Goal: Task Accomplishment & Management: Complete application form

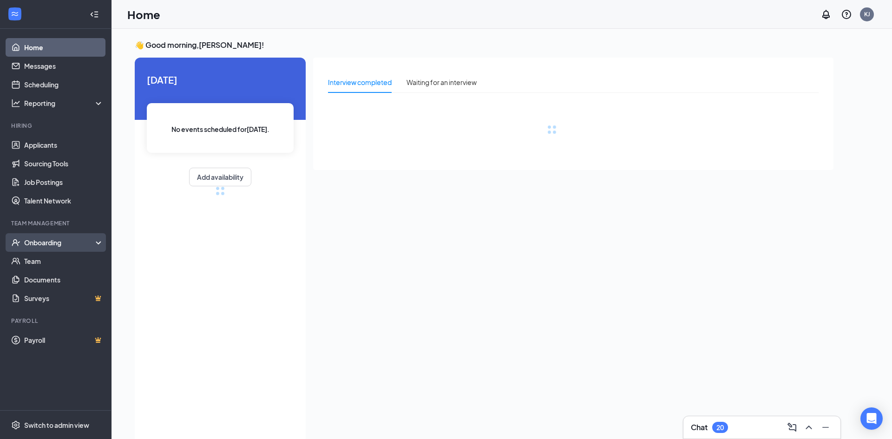
click at [35, 237] on div "Onboarding" at bounding box center [56, 242] width 112 height 19
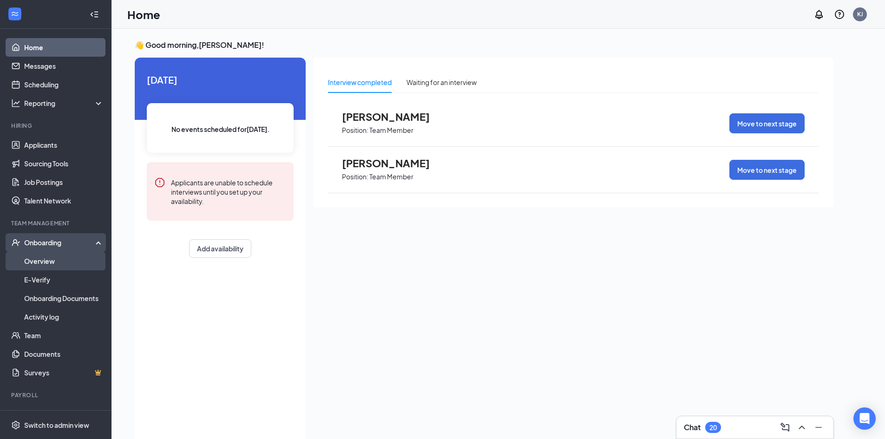
click at [39, 262] on link "Overview" at bounding box center [63, 261] width 79 height 19
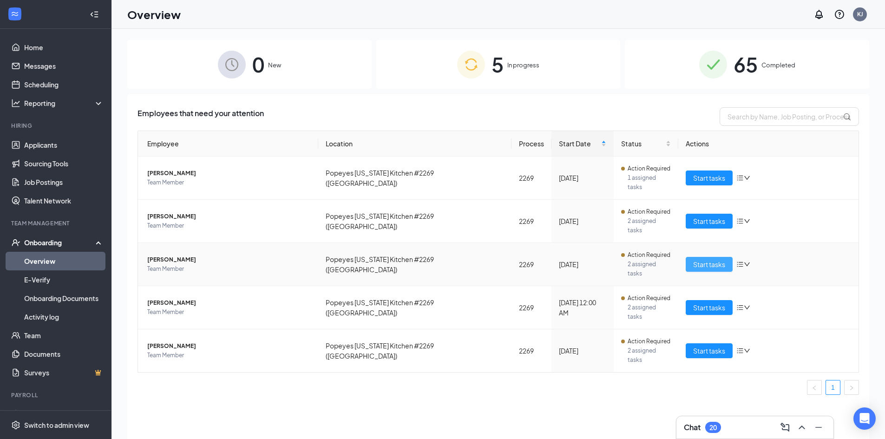
click at [699, 259] on span "Start tasks" at bounding box center [709, 264] width 32 height 10
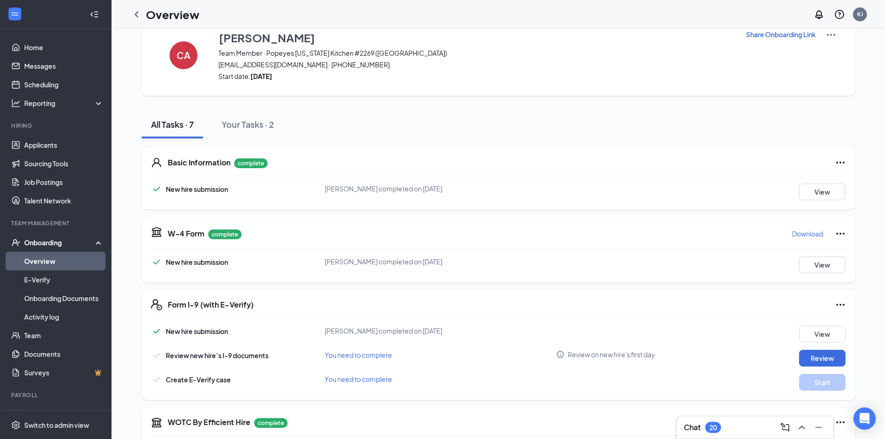
scroll to position [46, 0]
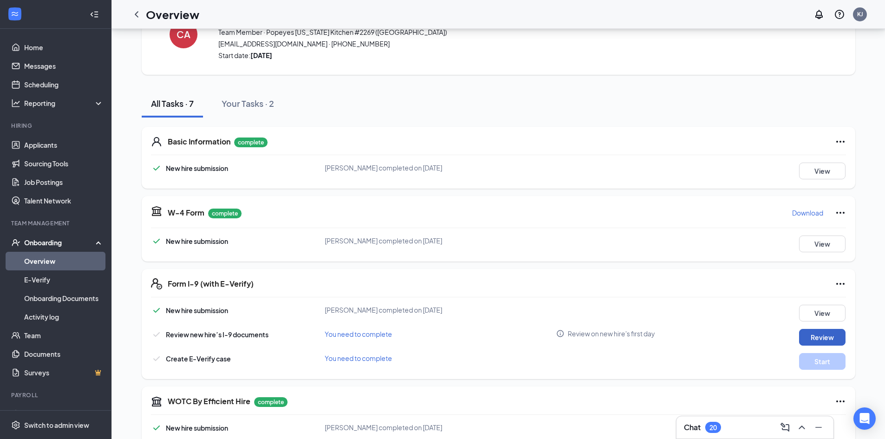
click at [822, 338] on button "Review" at bounding box center [822, 337] width 46 height 17
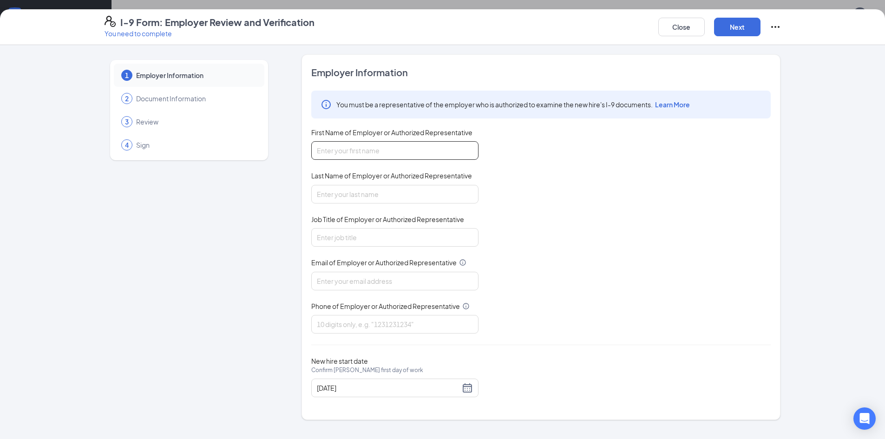
click at [367, 147] on input "First Name of Employer or Authorized Representative" at bounding box center [394, 150] width 167 height 19
type input "[PERSON_NAME]"
click at [367, 193] on input "Last Name of Employer or Authorized Representative" at bounding box center [394, 194] width 167 height 19
type input "Jordan"
click at [360, 235] on input "Job Title of Employer or Authorized Representative" at bounding box center [394, 237] width 167 height 19
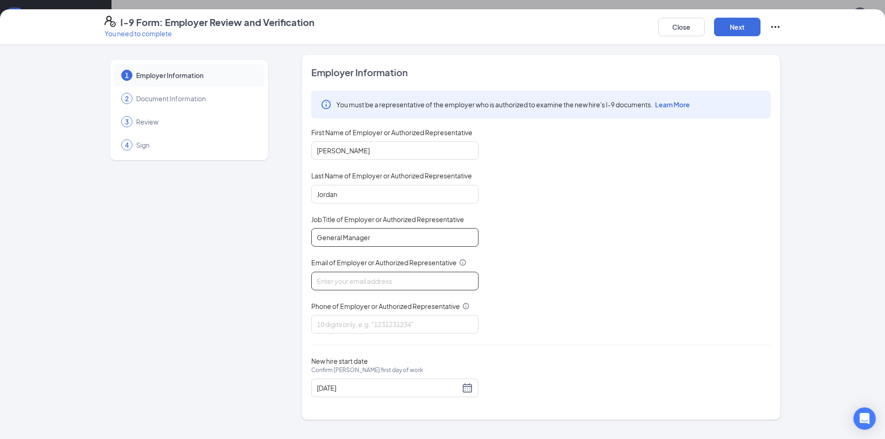
type input "General Manager"
click at [355, 281] on input "Email of Employer or Authorized Representative" at bounding box center [394, 281] width 167 height 19
click at [397, 285] on input "Email of Employer or Authorized Representative" at bounding box center [394, 281] width 167 height 19
type input "[EMAIL_ADDRESS][DOMAIN_NAME]"
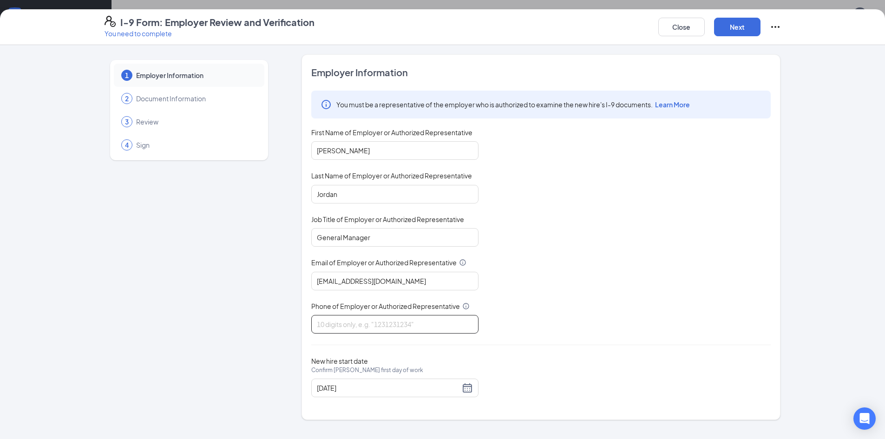
click at [384, 327] on input "Phone of Employer or Authorized Representative" at bounding box center [394, 324] width 167 height 19
type input "2288636014"
click at [467, 390] on div "[DATE]" at bounding box center [395, 387] width 156 height 11
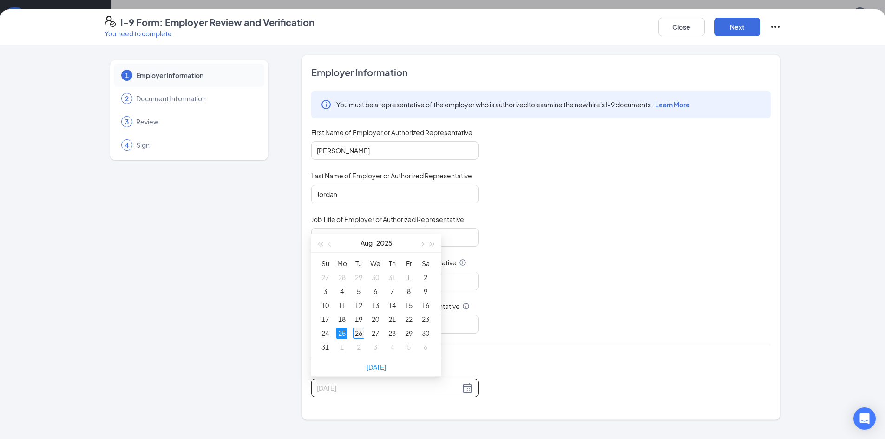
type input "[DATE]"
click at [355, 334] on div "26" at bounding box center [358, 333] width 11 height 11
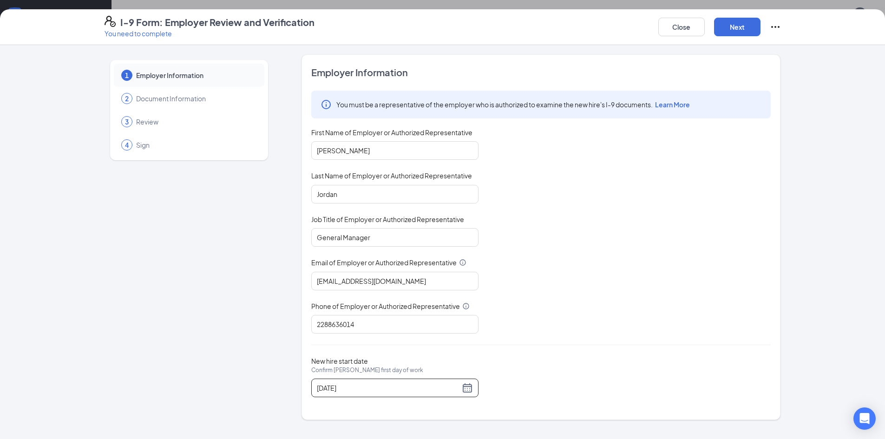
scroll to position [175, 0]
click at [741, 23] on button "Next" at bounding box center [737, 27] width 46 height 19
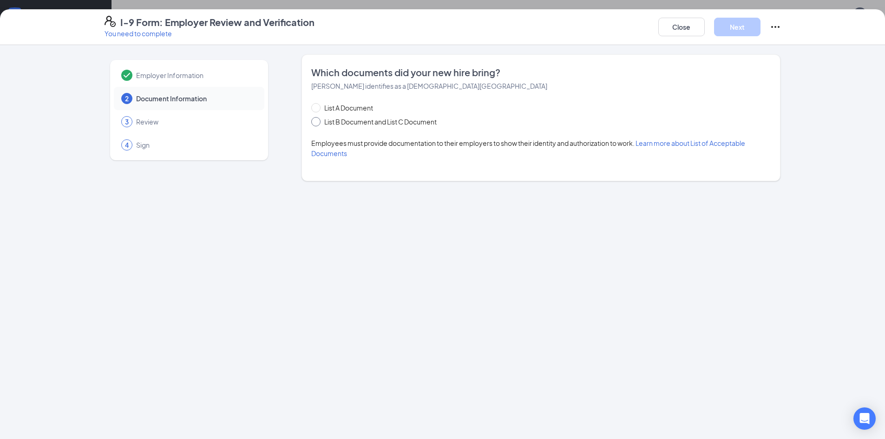
click at [330, 120] on span "List B Document and List C Document" at bounding box center [381, 122] width 120 height 10
click at [318, 120] on input "List B Document and List C Document" at bounding box center [314, 120] width 7 height 7
radio input "true"
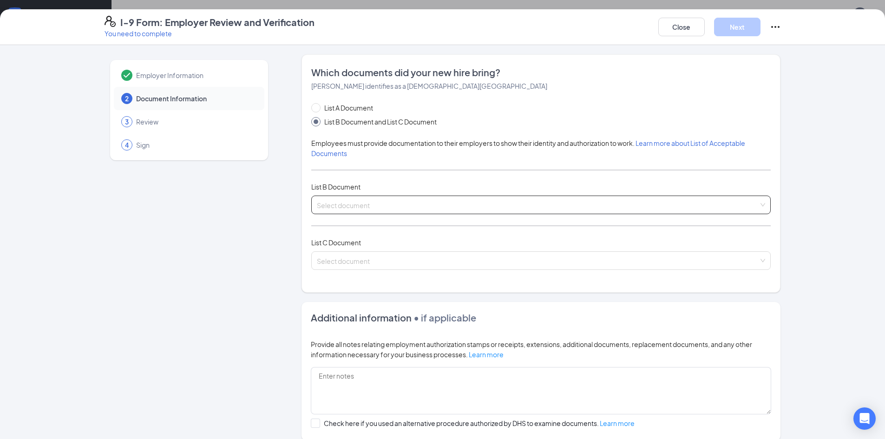
click at [388, 199] on input "search" at bounding box center [538, 203] width 442 height 14
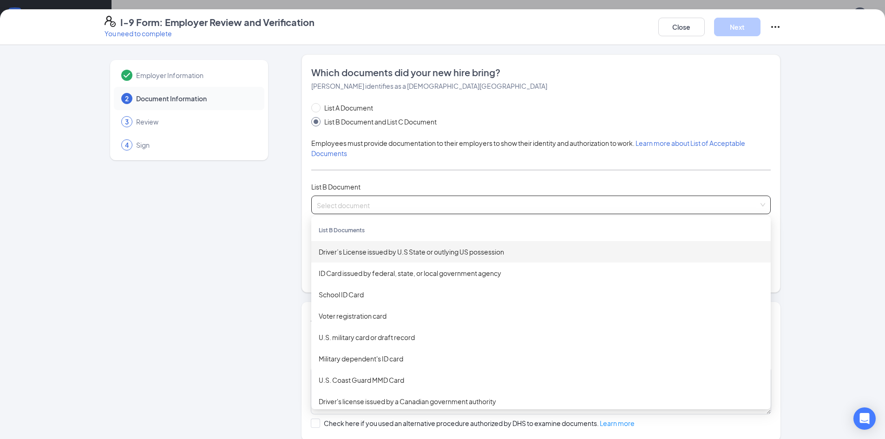
click at [369, 253] on div "Driver’s License issued by U.S State or outlying US possession" at bounding box center [541, 252] width 445 height 10
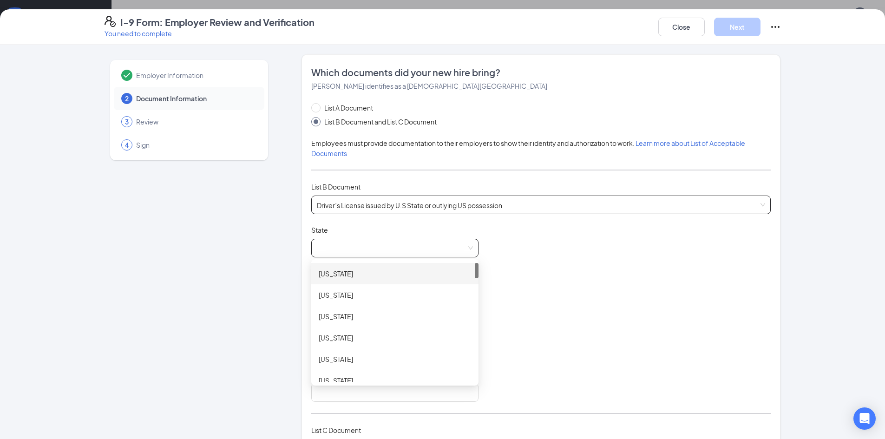
click at [381, 247] on span at bounding box center [395, 248] width 156 height 18
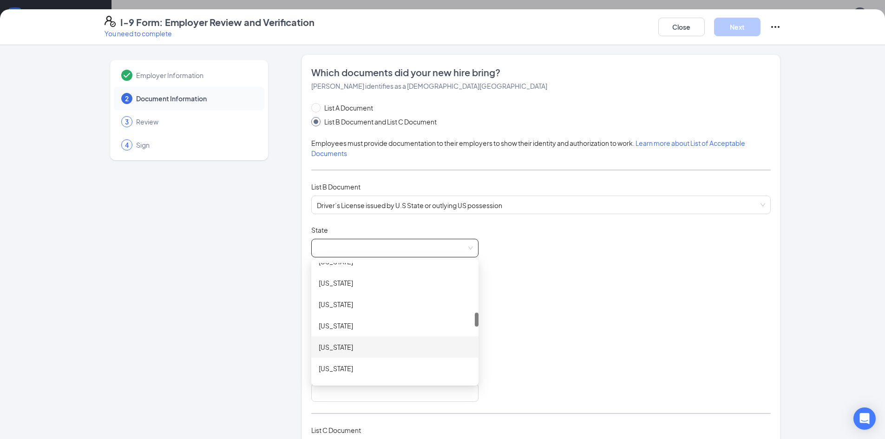
scroll to position [465, 0]
click at [348, 367] on div "[US_STATE]" at bounding box center [395, 365] width 152 height 10
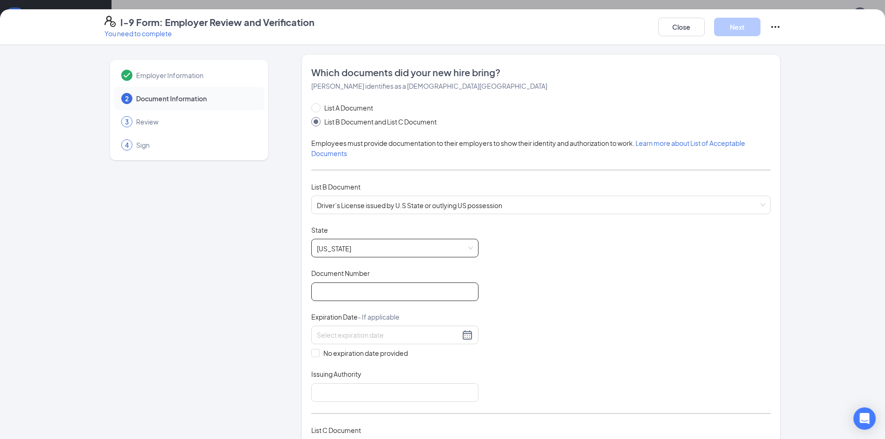
click at [378, 293] on input "Document Number" at bounding box center [394, 291] width 167 height 19
type input "801854554"
click at [374, 336] on input at bounding box center [388, 335] width 143 height 10
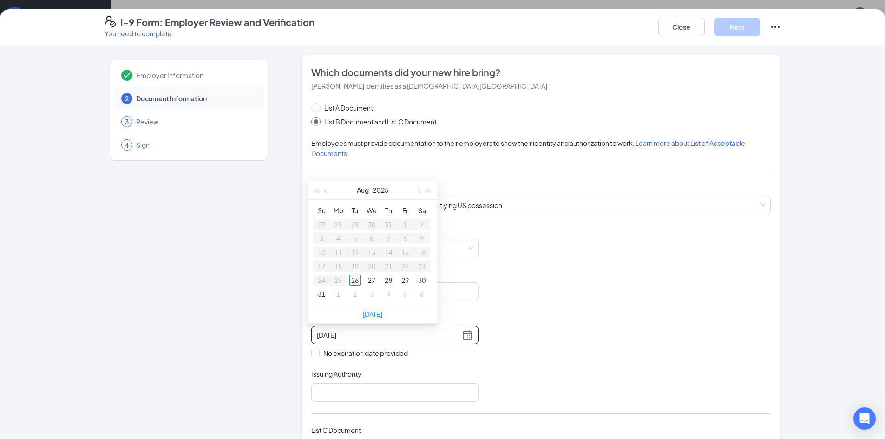
type input "[DATE]"
click at [328, 191] on span "button" at bounding box center [327, 191] width 5 height 5
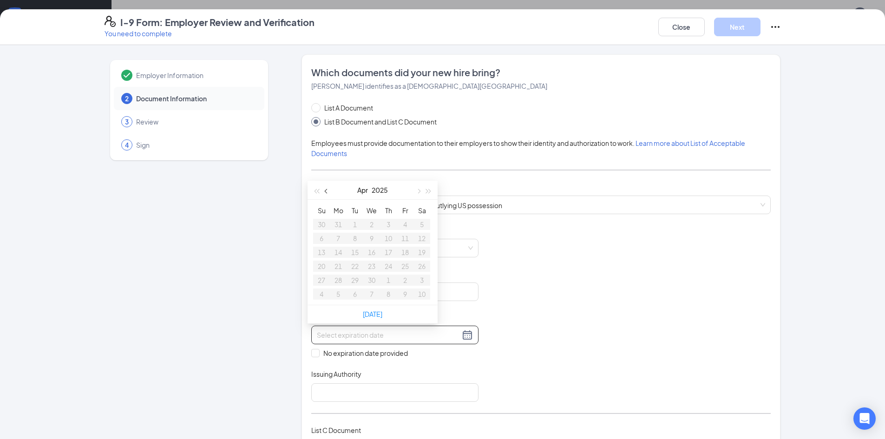
click at [328, 191] on span "button" at bounding box center [327, 191] width 5 height 5
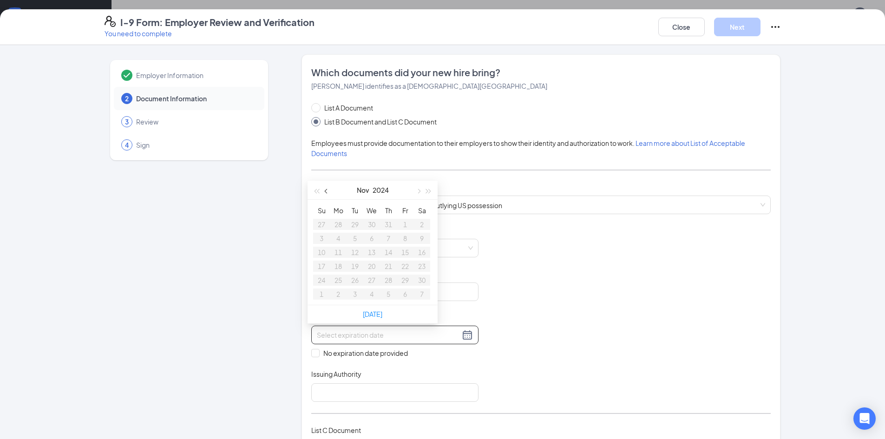
click at [328, 191] on span "button" at bounding box center [327, 191] width 5 height 5
click at [419, 190] on span "button" at bounding box center [418, 191] width 5 height 5
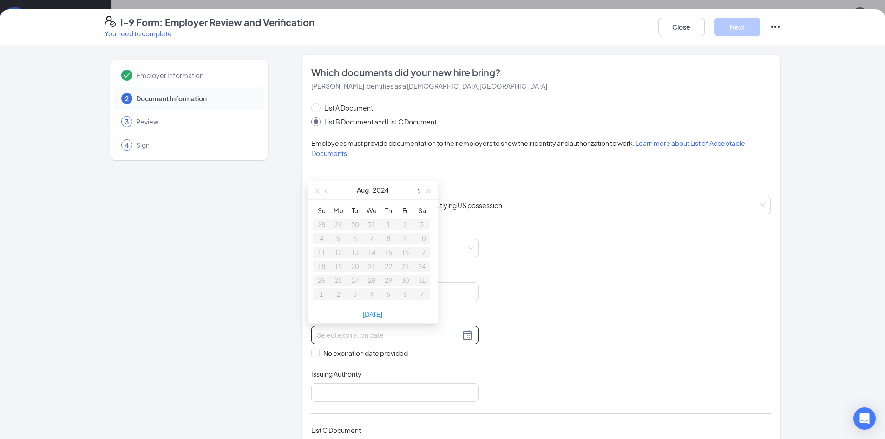
click at [419, 190] on span "button" at bounding box center [418, 191] width 5 height 5
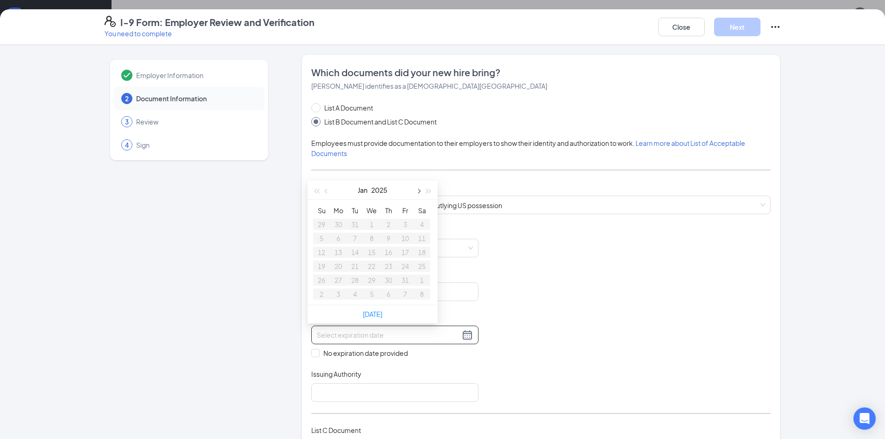
click at [419, 190] on span "button" at bounding box center [418, 191] width 5 height 5
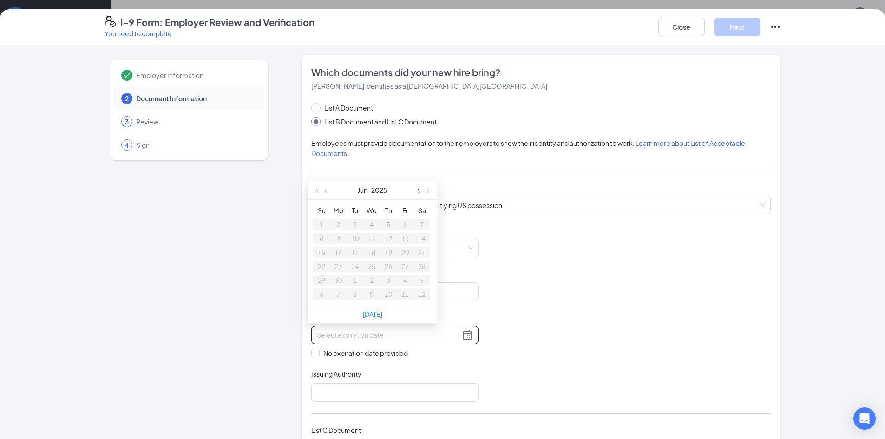
click at [419, 190] on span "button" at bounding box center [418, 191] width 5 height 5
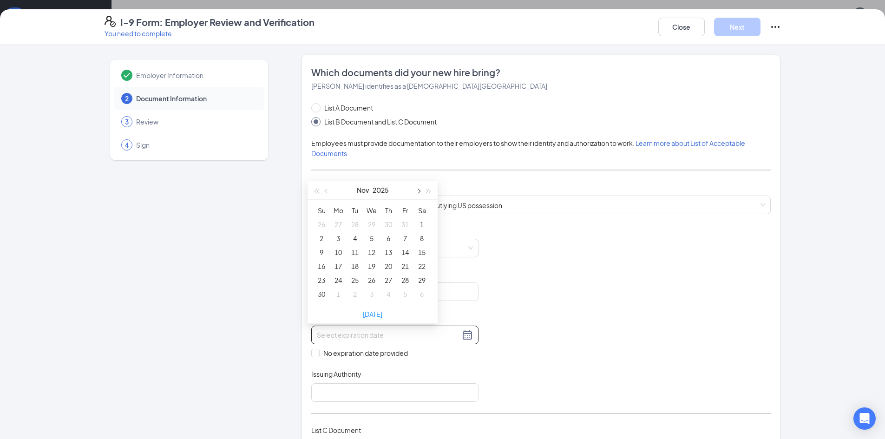
click at [419, 190] on span "button" at bounding box center [418, 191] width 5 height 5
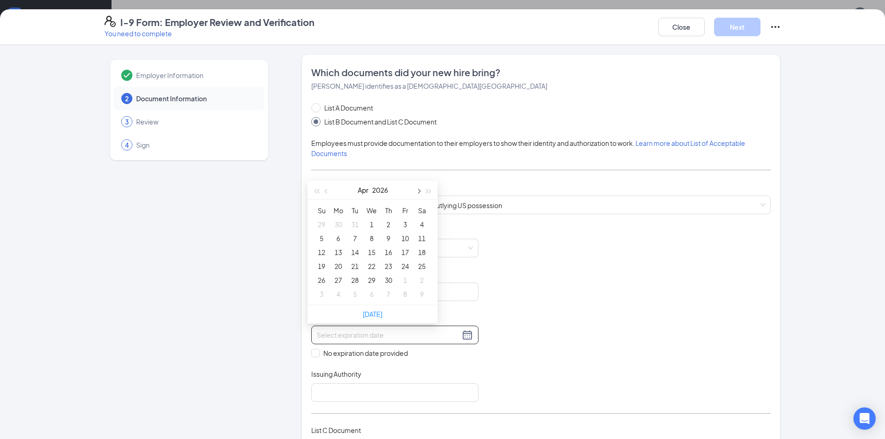
click at [419, 190] on span "button" at bounding box center [418, 191] width 5 height 5
click at [403, 265] on div "26" at bounding box center [405, 266] width 11 height 11
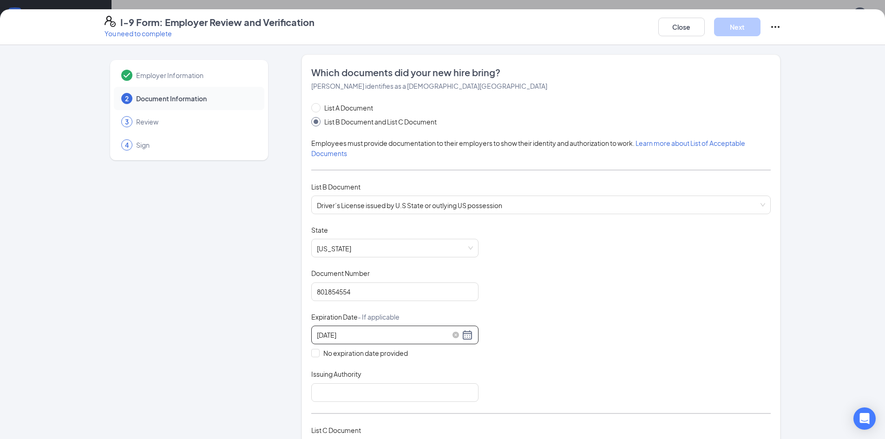
click at [465, 333] on div "[DATE]" at bounding box center [395, 334] width 156 height 11
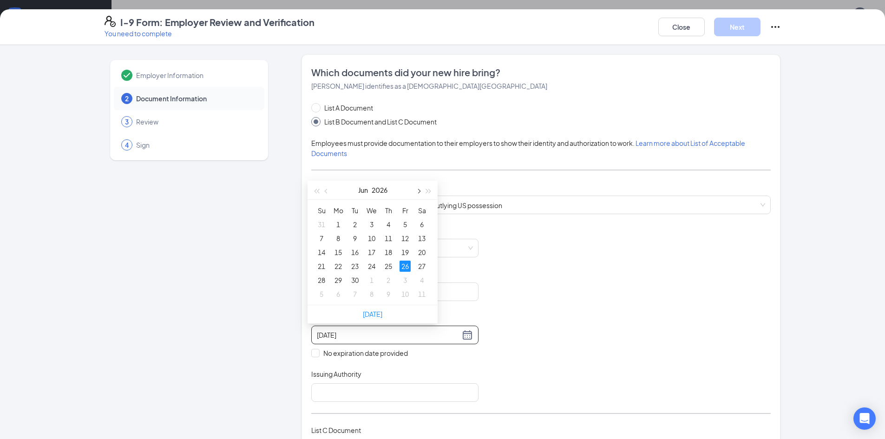
click at [418, 190] on span "button" at bounding box center [418, 191] width 5 height 5
type input "[DATE]"
click at [322, 278] on div "26" at bounding box center [321, 280] width 11 height 11
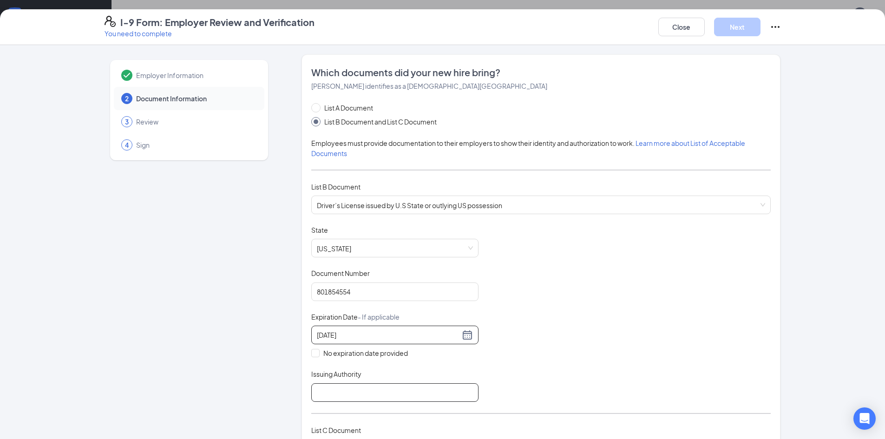
click at [333, 393] on input "Issuing Authority" at bounding box center [394, 392] width 167 height 19
click at [529, 341] on div "Document Title Driver’s License issued by U.S State or outlying US possession S…" at bounding box center [540, 313] width 459 height 177
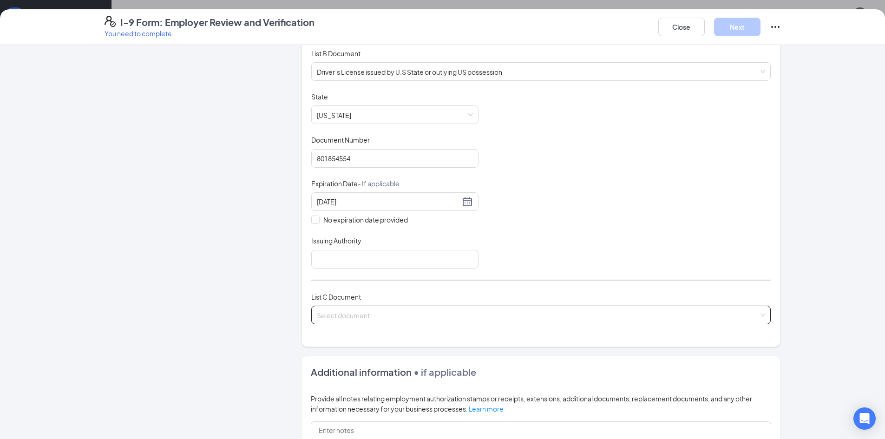
scroll to position [139, 0]
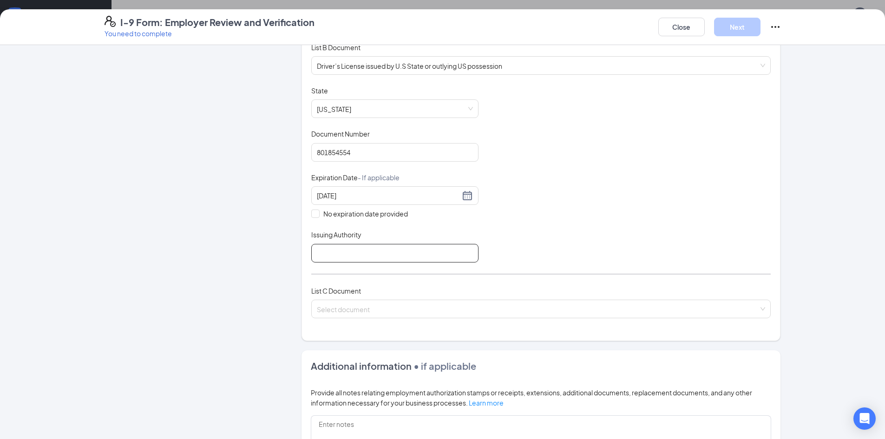
click at [398, 252] on input "Issuing Authority" at bounding box center [394, 253] width 167 height 19
type input "[US_STATE]"
click at [392, 308] on input "search" at bounding box center [538, 307] width 442 height 14
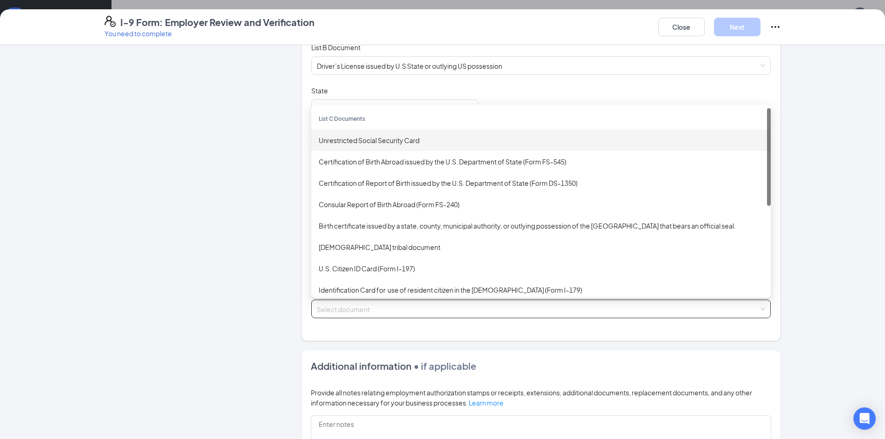
click at [378, 138] on div "Unrestricted Social Security Card" at bounding box center [541, 140] width 445 height 10
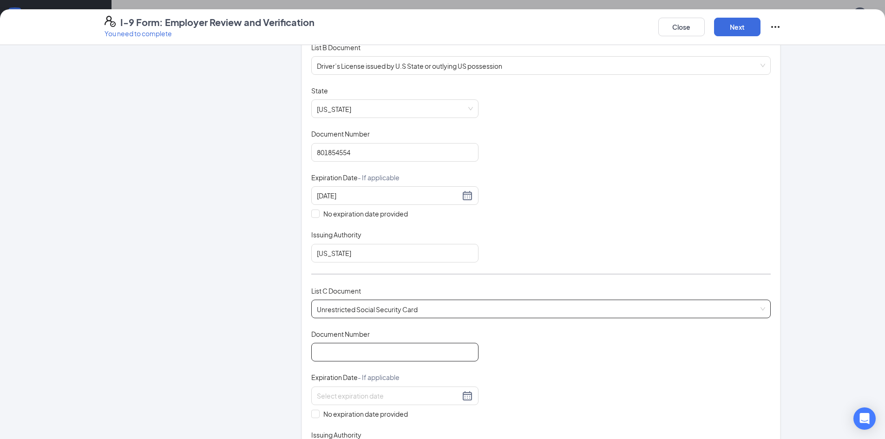
click at [356, 354] on input "Document Number" at bounding box center [394, 352] width 167 height 19
type input "428379297"
click at [311, 414] on input "No expiration date provided" at bounding box center [314, 413] width 7 height 7
checkbox input "true"
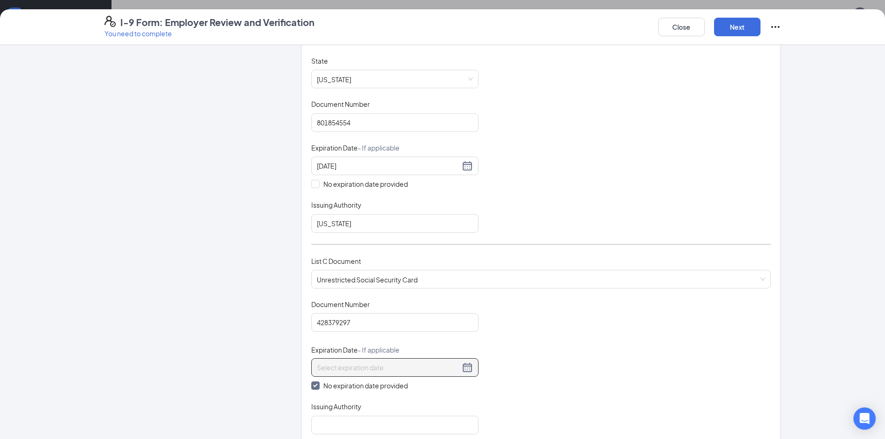
scroll to position [186, 0]
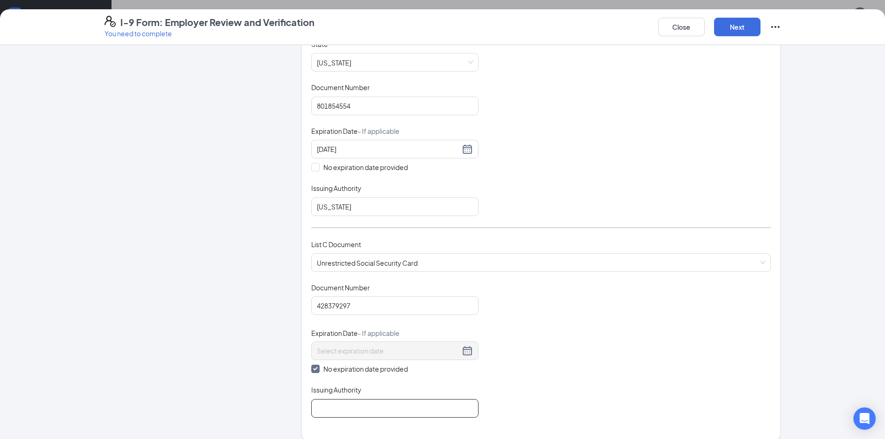
click at [369, 406] on input "Issuing Authority" at bounding box center [394, 408] width 167 height 19
type input "SOCIAL SECURITY ADMIN"
click at [734, 32] on button "Next" at bounding box center [737, 27] width 46 height 19
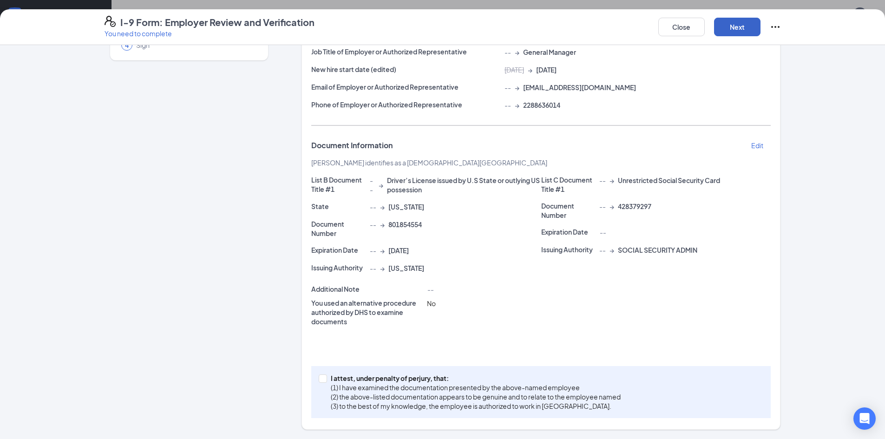
scroll to position [100, 0]
click at [744, 25] on button "Next" at bounding box center [737, 27] width 46 height 19
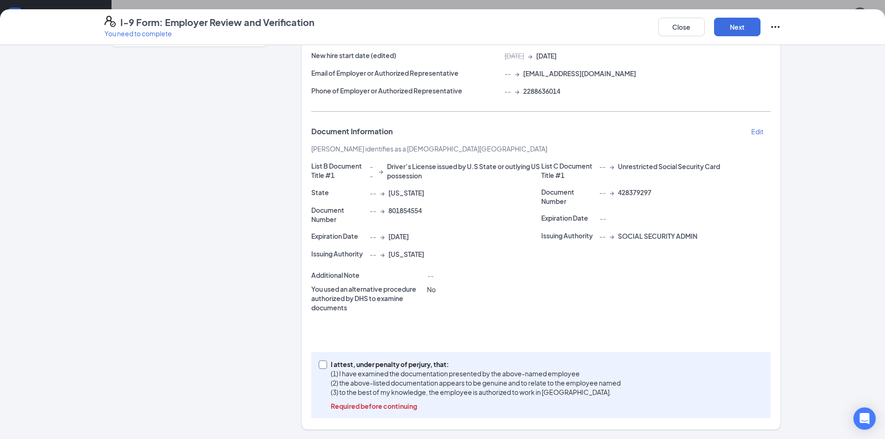
click at [321, 363] on input "I attest, under penalty of [PERSON_NAME], that: (1) I have examined the documen…" at bounding box center [322, 364] width 7 height 7
checkbox input "true"
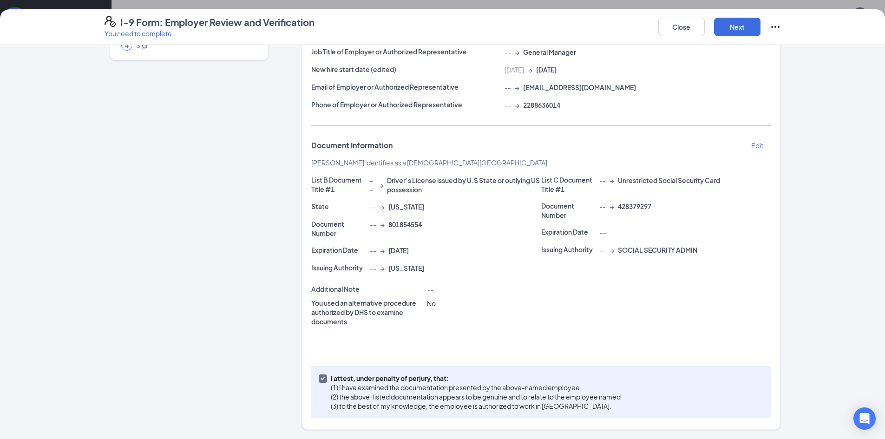
scroll to position [100, 0]
click at [748, 29] on button "Next" at bounding box center [737, 27] width 46 height 19
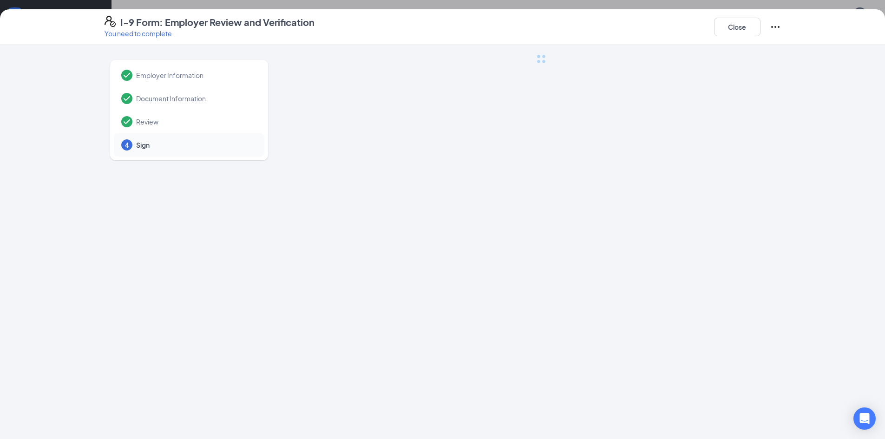
scroll to position [0, 0]
click at [160, 146] on span "Sign" at bounding box center [195, 144] width 119 height 9
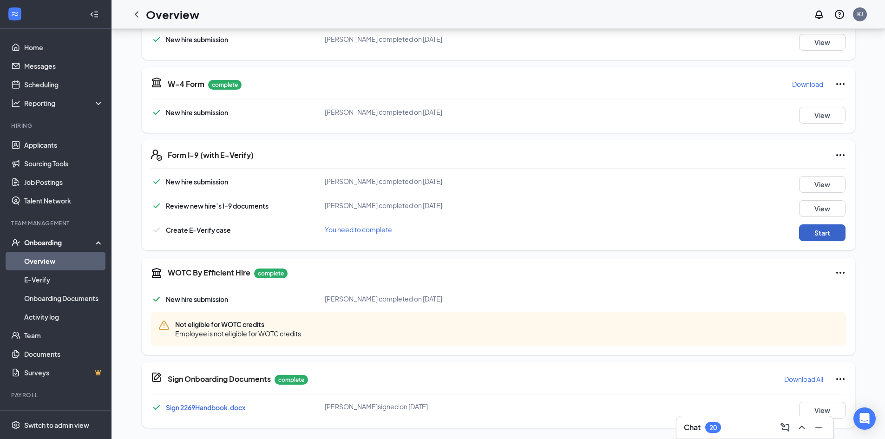
click at [807, 229] on button "Start" at bounding box center [822, 232] width 46 height 17
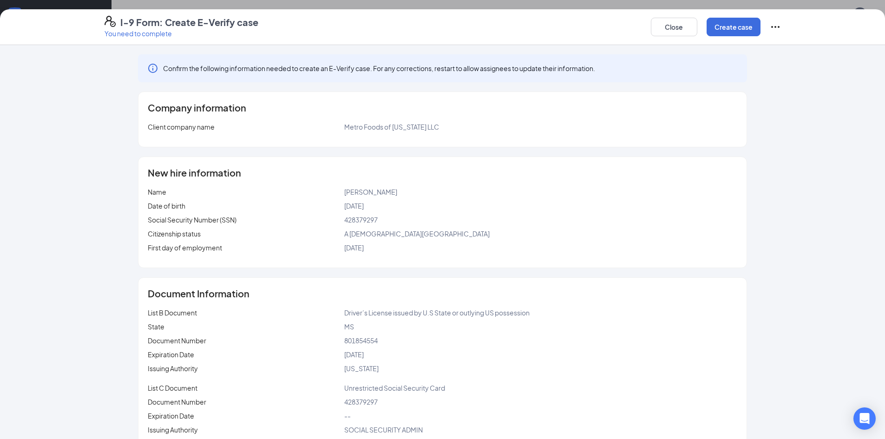
scroll to position [20, 0]
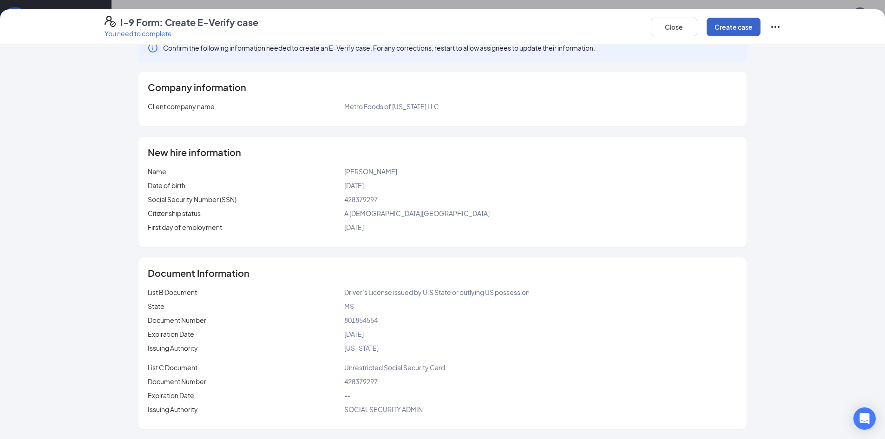
click at [742, 23] on button "Create case" at bounding box center [734, 27] width 54 height 19
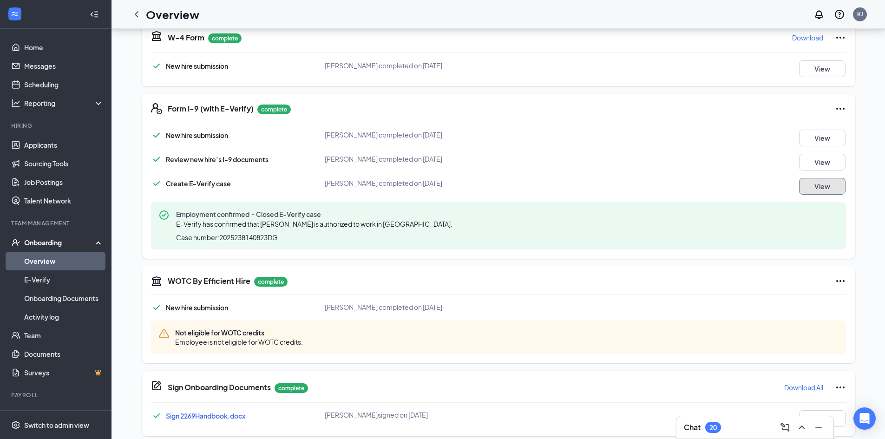
scroll to position [230, 0]
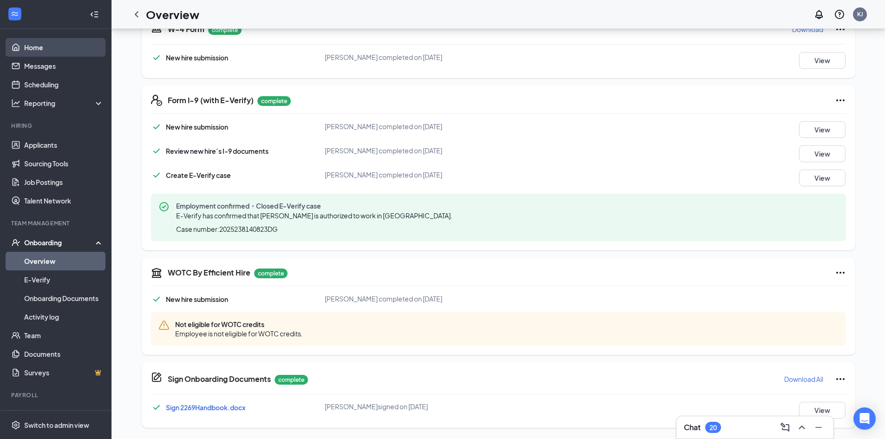
click at [36, 47] on link "Home" at bounding box center [63, 47] width 79 height 19
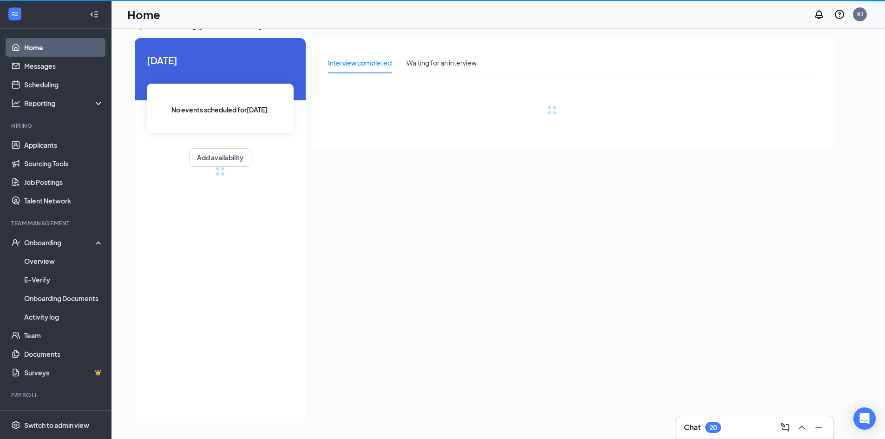
scroll to position [20, 0]
